Goal: Book appointment/travel/reservation

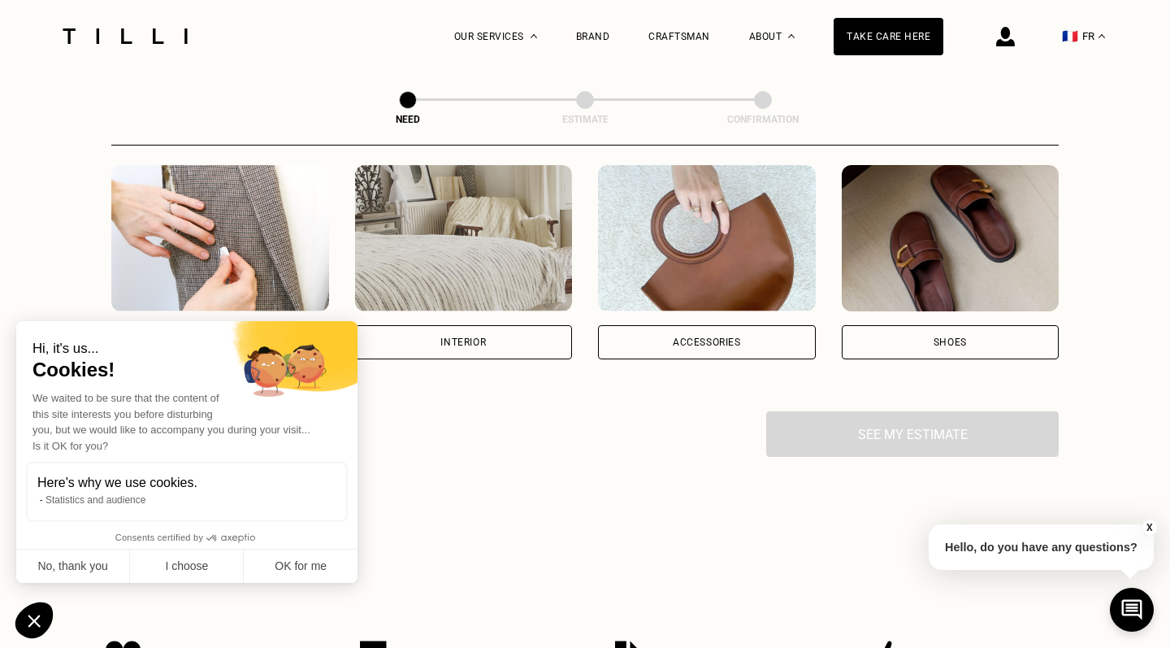
scroll to position [410, 0]
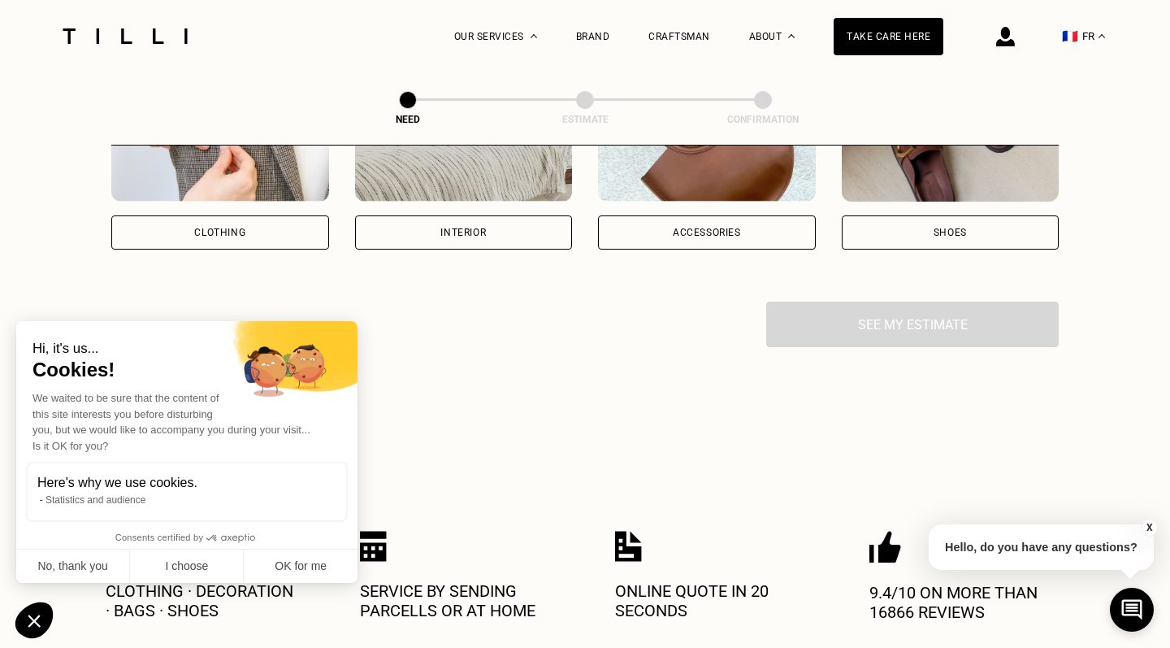
click at [200, 237] on div "CLOTHING" at bounding box center [219, 233] width 51 height 10
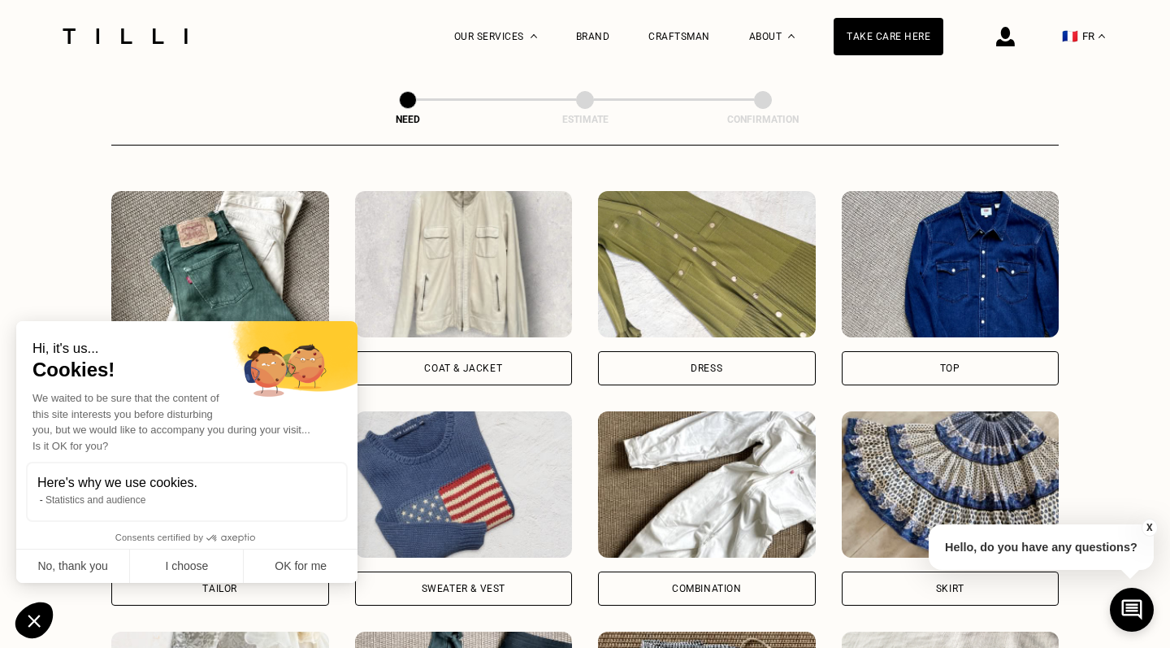
scroll to position [720, 0]
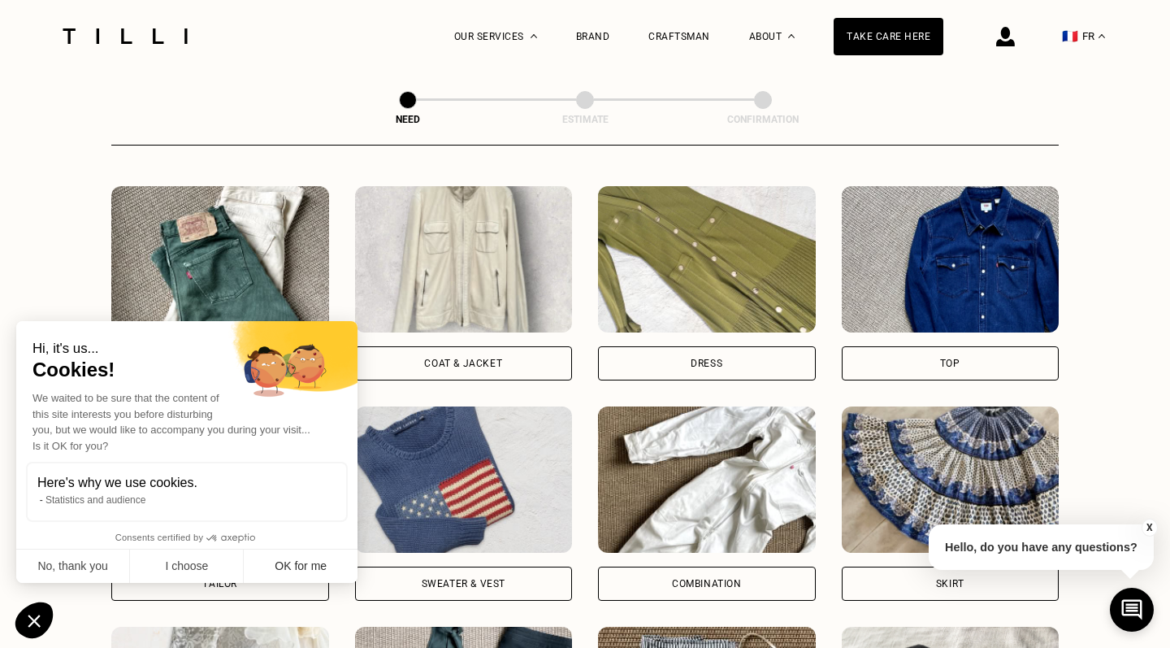
click at [264, 574] on button "OK for me" at bounding box center [301, 566] width 114 height 34
checkbox input "true"
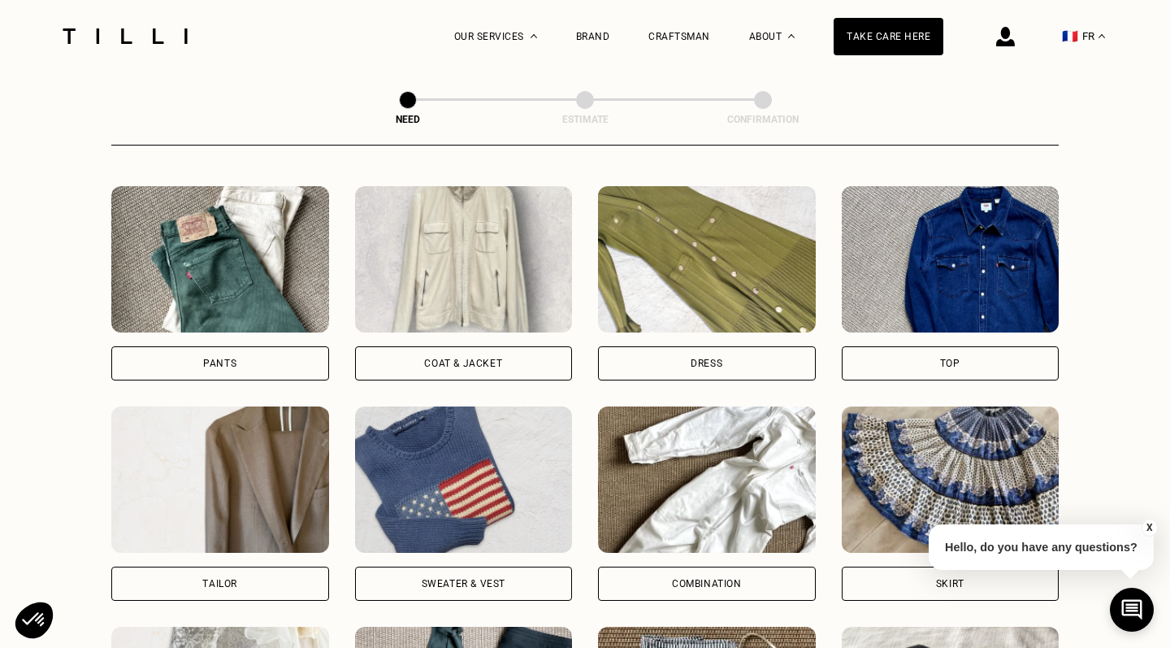
click at [290, 376] on div "Pants" at bounding box center [220, 363] width 218 height 34
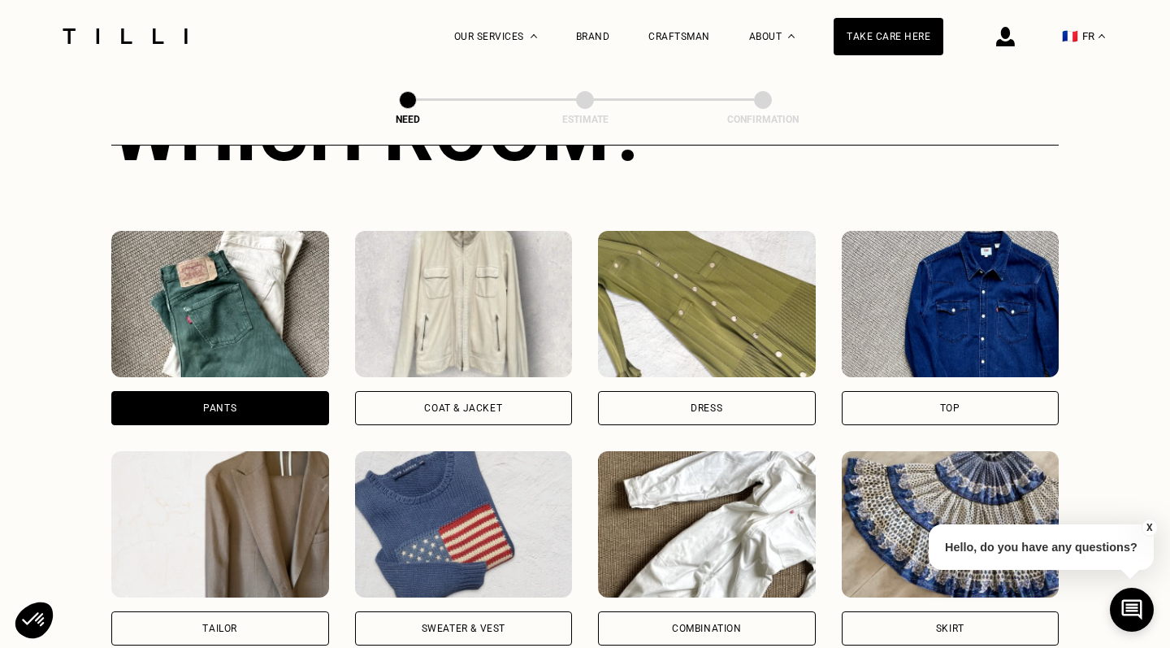
scroll to position [676, 0]
click at [520, 403] on div "COAT & JACKET" at bounding box center [464, 407] width 218 height 34
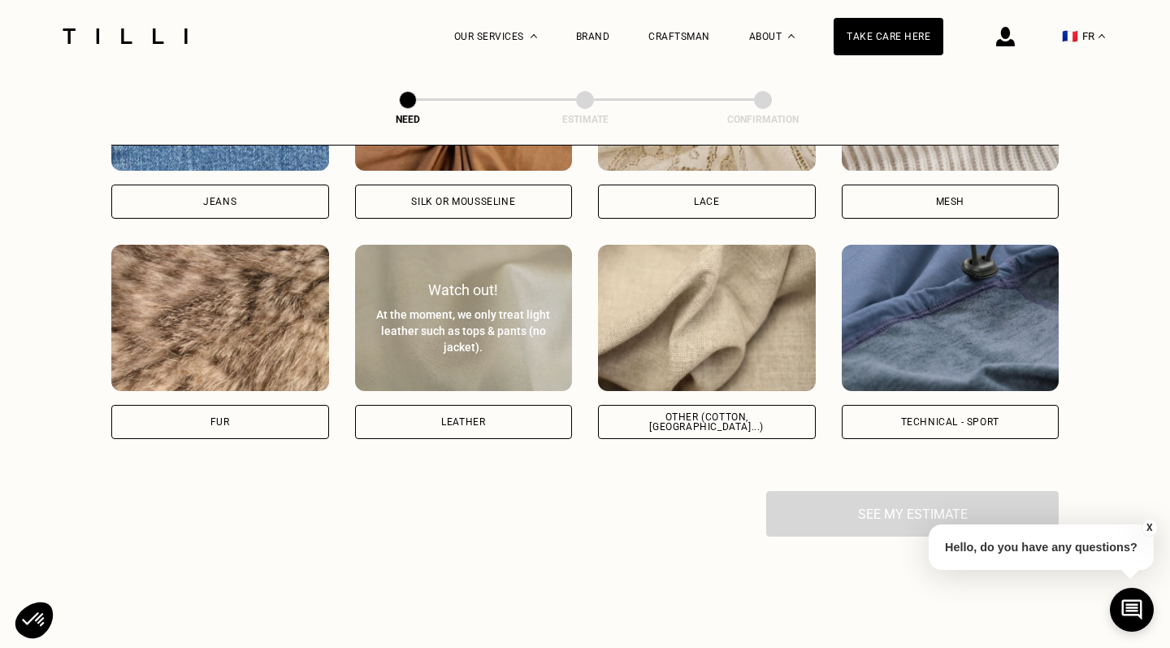
scroll to position [1882, 0]
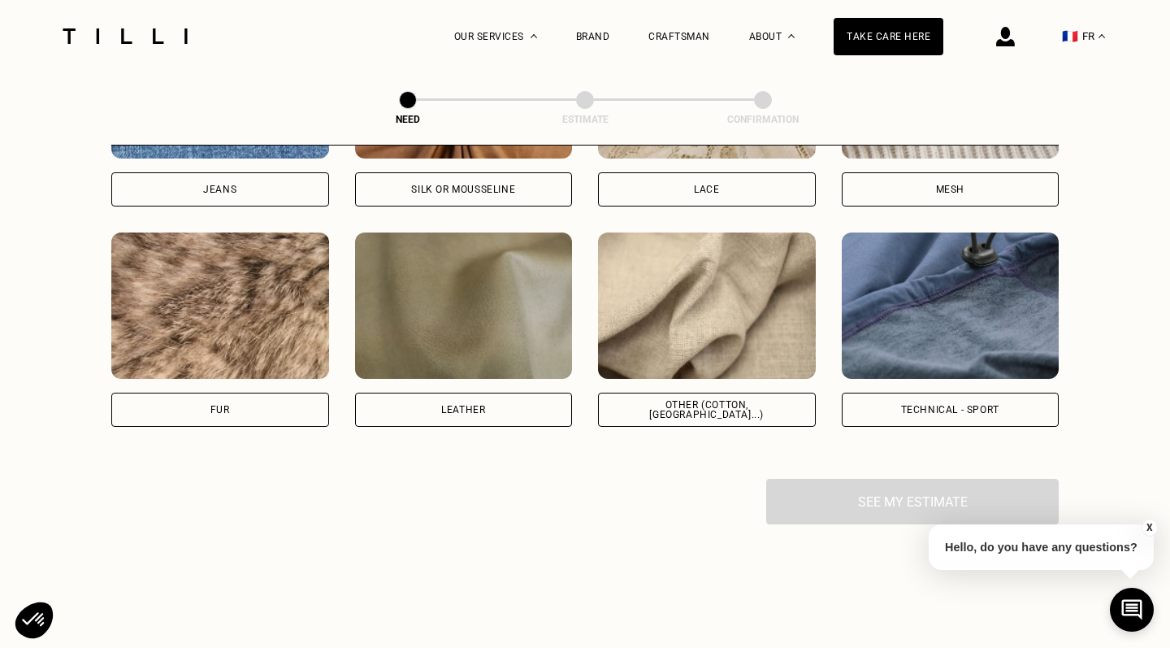
click at [685, 415] on div "OTHER (COTTON, JERSEY...)" at bounding box center [707, 410] width 190 height 20
select select "FR"
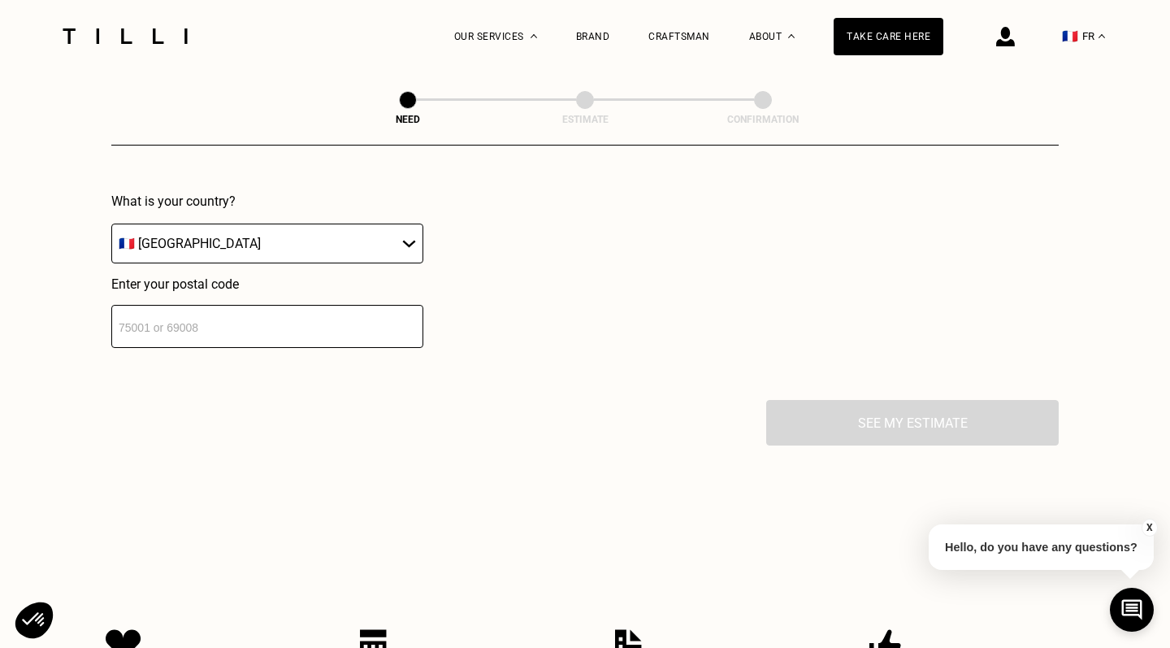
scroll to position [2348, 0]
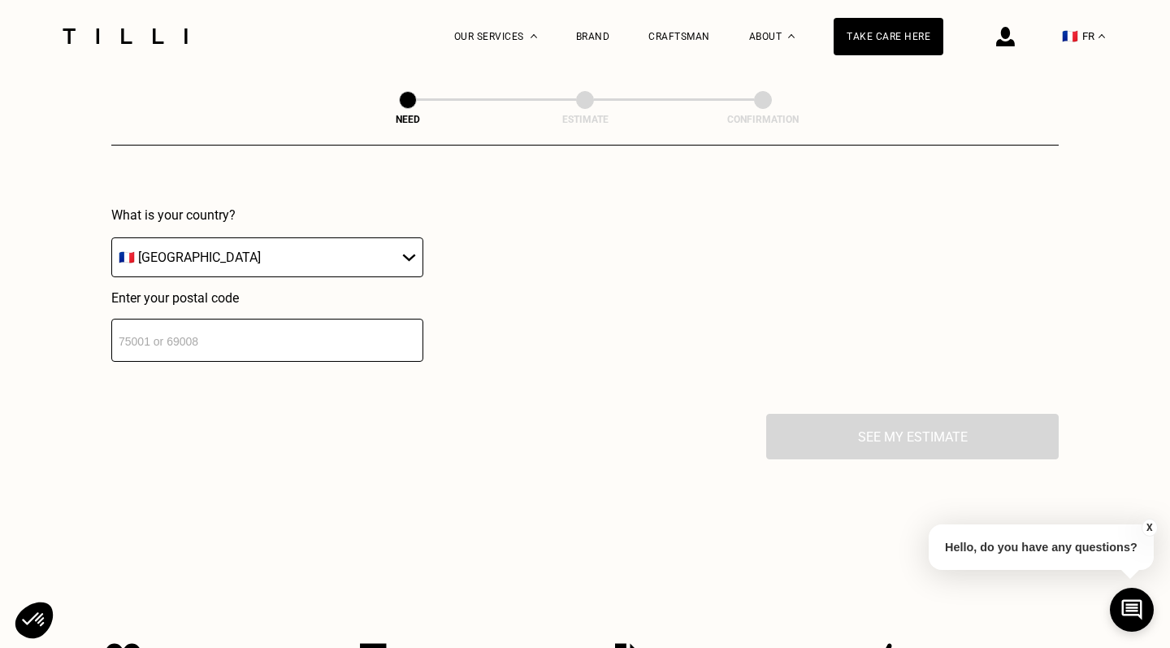
click at [289, 338] on input "number" at bounding box center [267, 340] width 312 height 43
type input "75015"
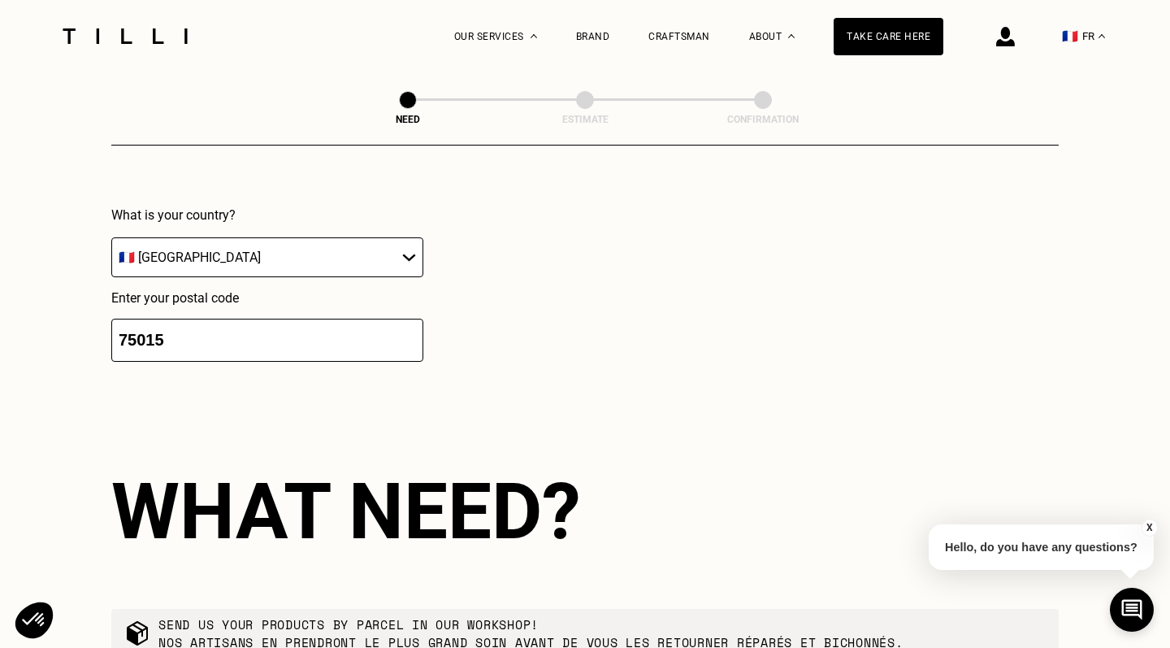
scroll to position [2576, 0]
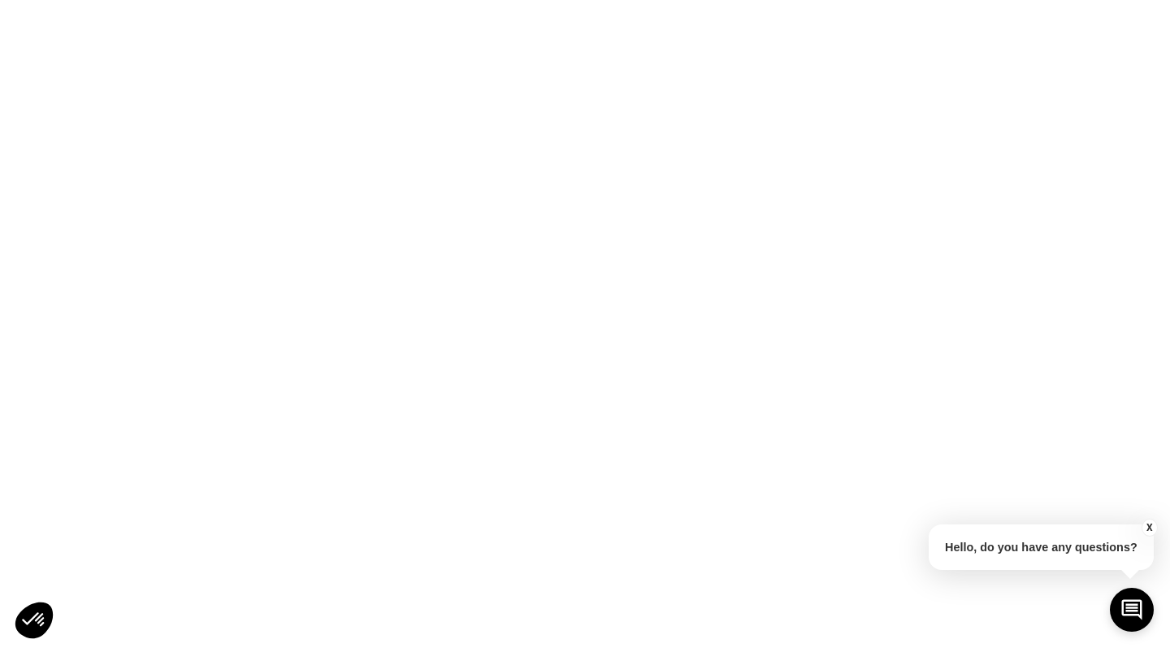
click at [1149, 0] on html "X Hello, do you have any questions?" at bounding box center [585, 0] width 1170 height 0
click at [909, 0] on html "X Hello, do you have any questions?" at bounding box center [585, 0] width 1170 height 0
